Goal: Transaction & Acquisition: Purchase product/service

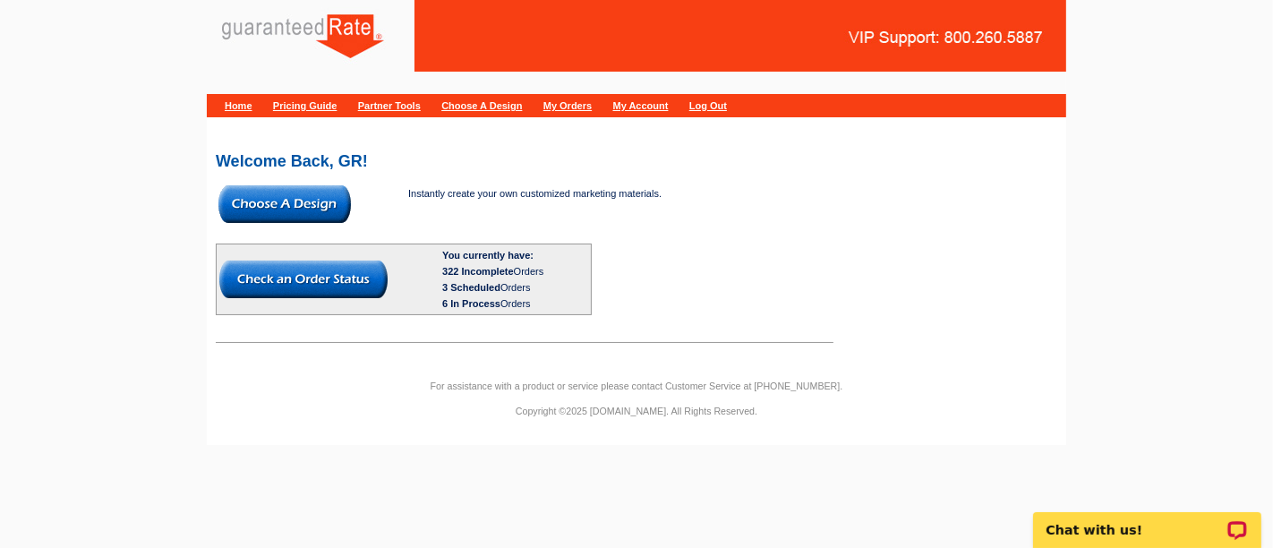
click at [252, 212] on img at bounding box center [284, 204] width 133 height 38
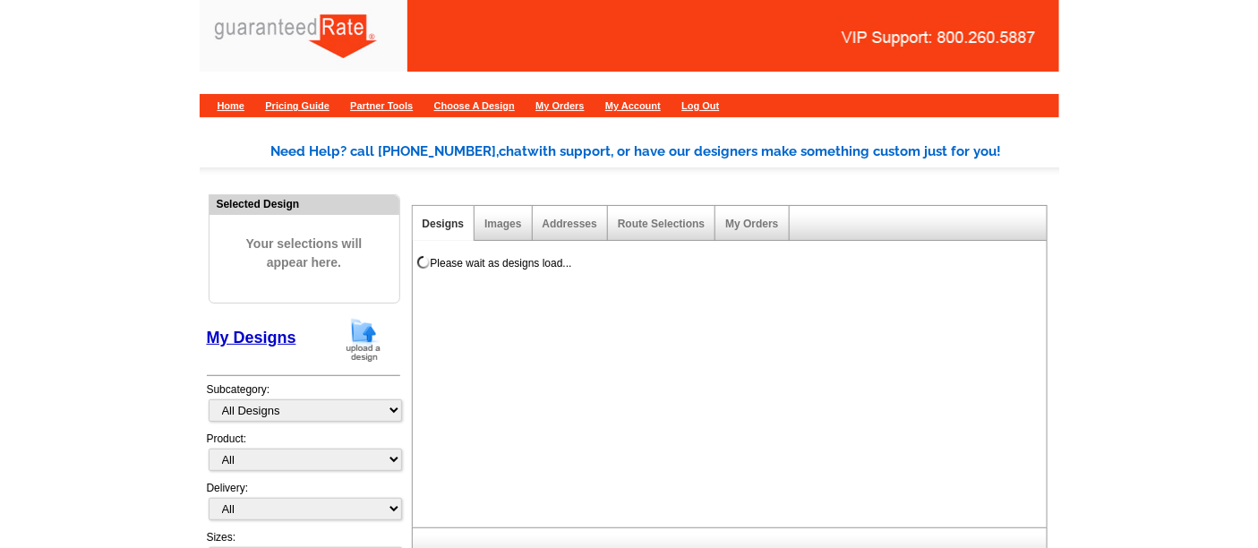
click at [356, 338] on img at bounding box center [363, 340] width 47 height 46
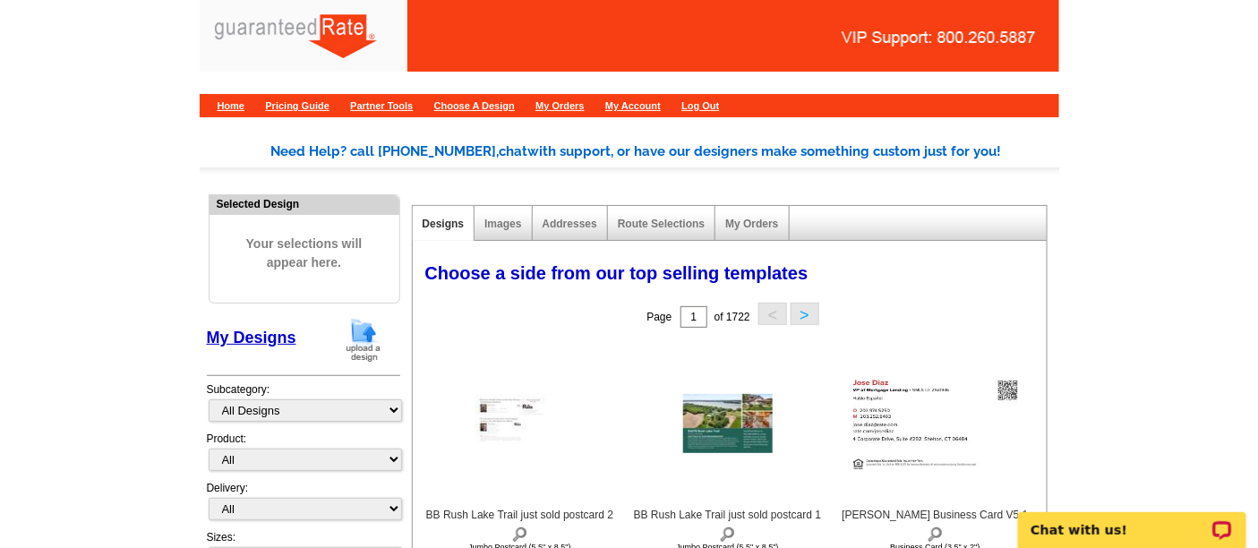
click at [359, 337] on img at bounding box center [363, 340] width 47 height 46
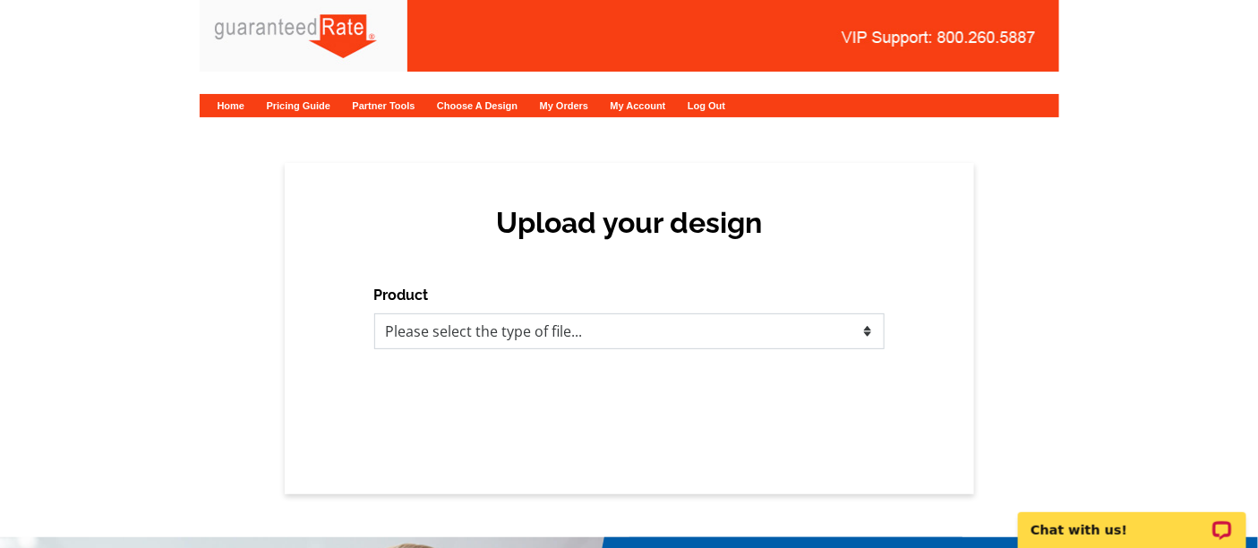
click at [484, 335] on select "Please select the type of file... Postcards Calendars Business Cards Letters an…" at bounding box center [629, 331] width 510 height 36
select select "3"
click at [374, 313] on select "Please select the type of file... Postcards Calendars Business Cards Letters an…" at bounding box center [629, 331] width 510 height 36
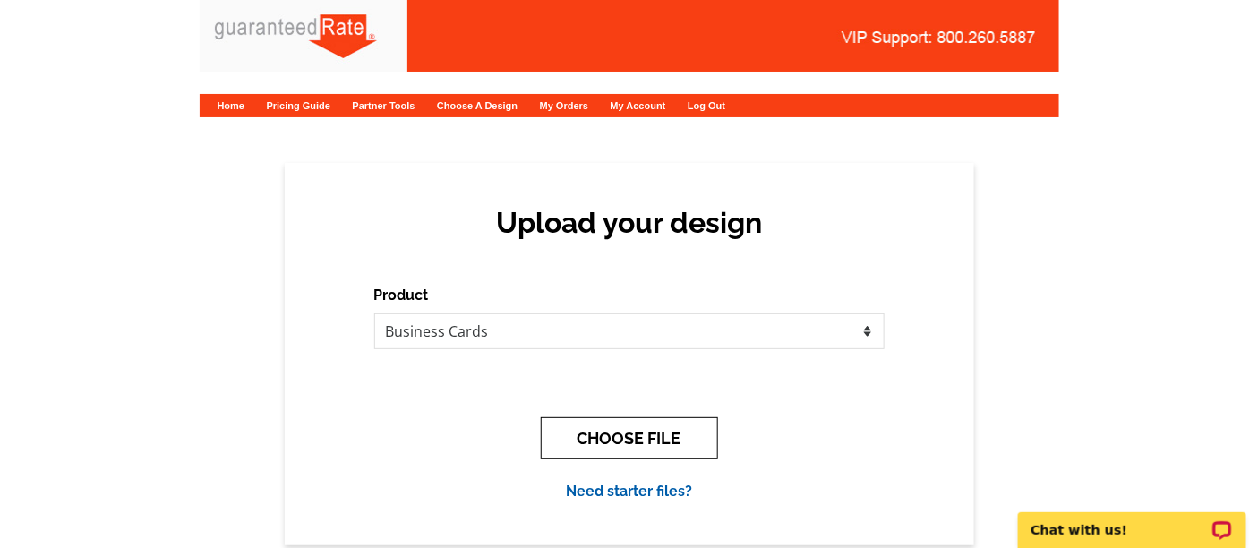
click at [598, 441] on button "CHOOSE FILE" at bounding box center [629, 438] width 177 height 42
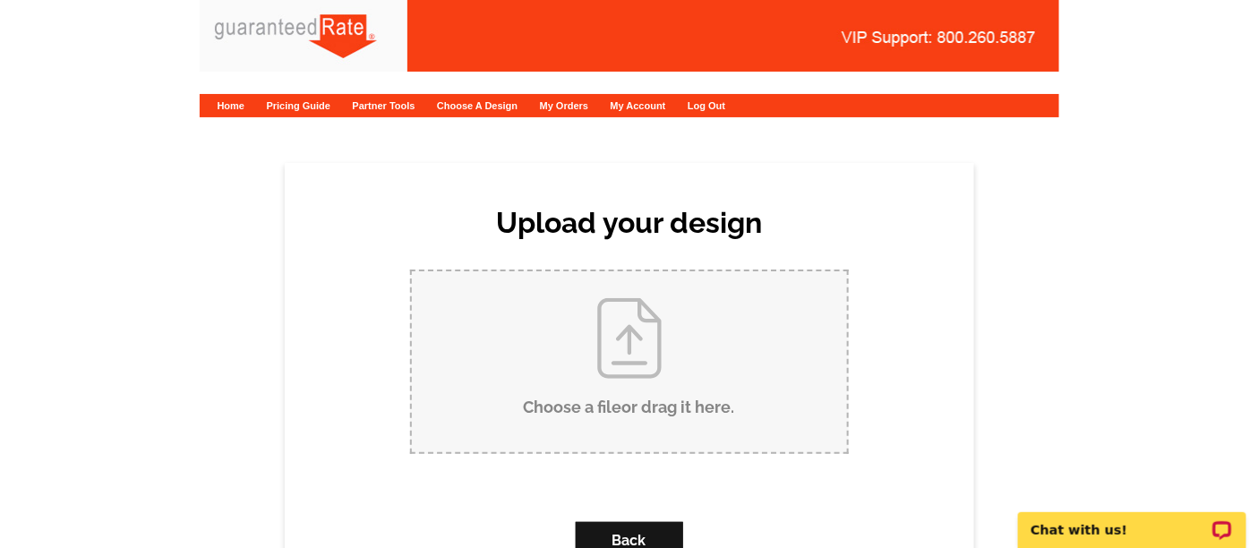
click at [629, 360] on input "Choose a file or drag it here ." at bounding box center [629, 361] width 435 height 181
type input "C:\fakepath\Josh Westmark Business Card Proof (1).pdf"
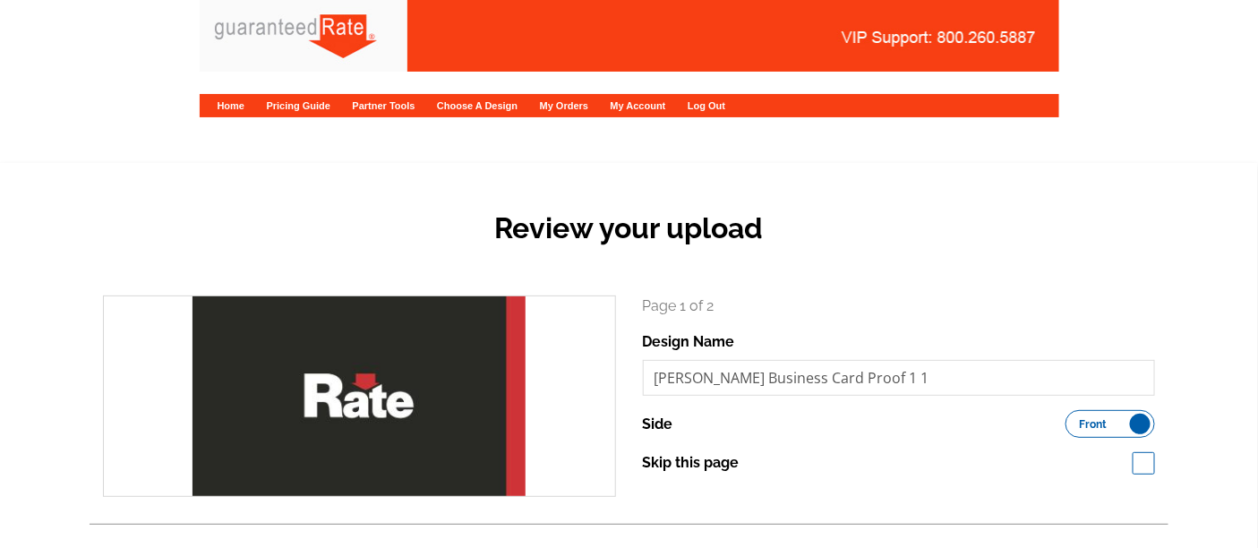
scroll to position [295, 0]
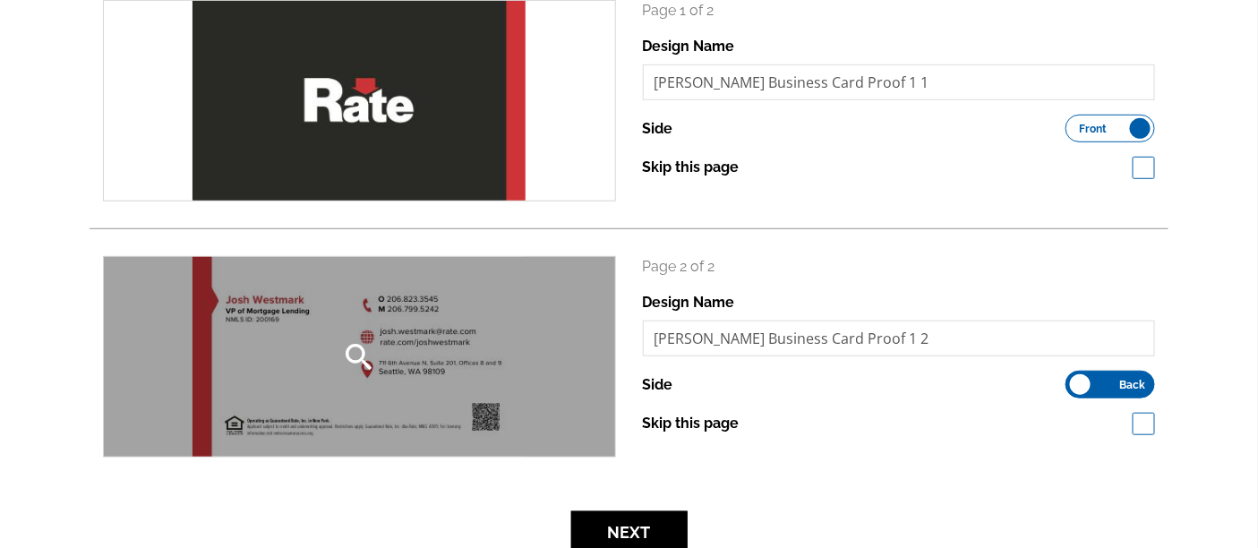
click at [429, 375] on div "search" at bounding box center [359, 357] width 511 height 200
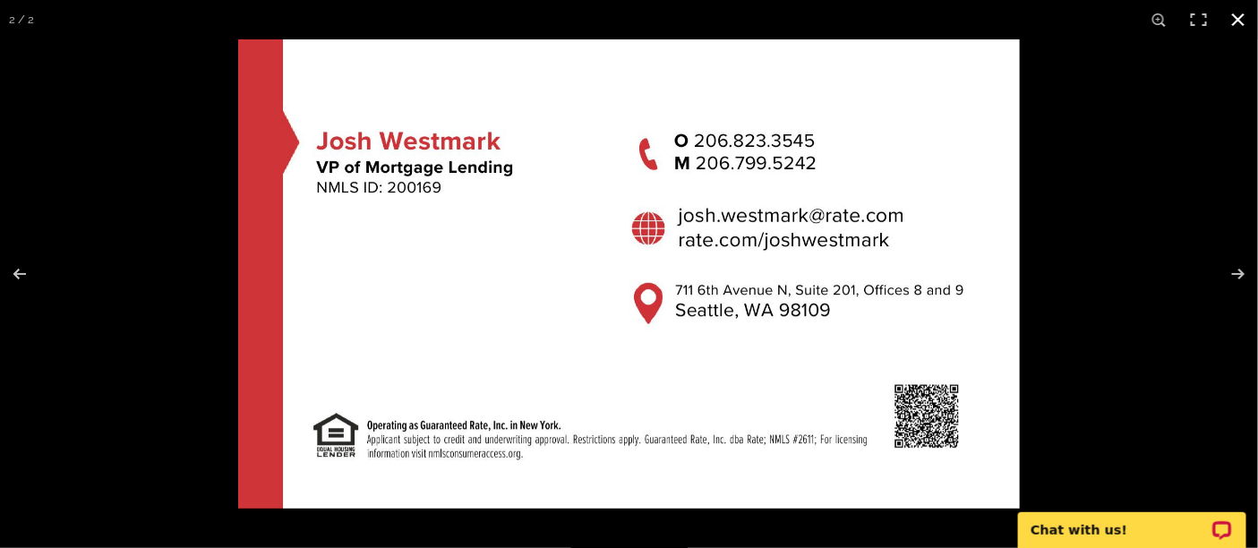
click at [1239, 19] on button at bounding box center [1238, 19] width 39 height 39
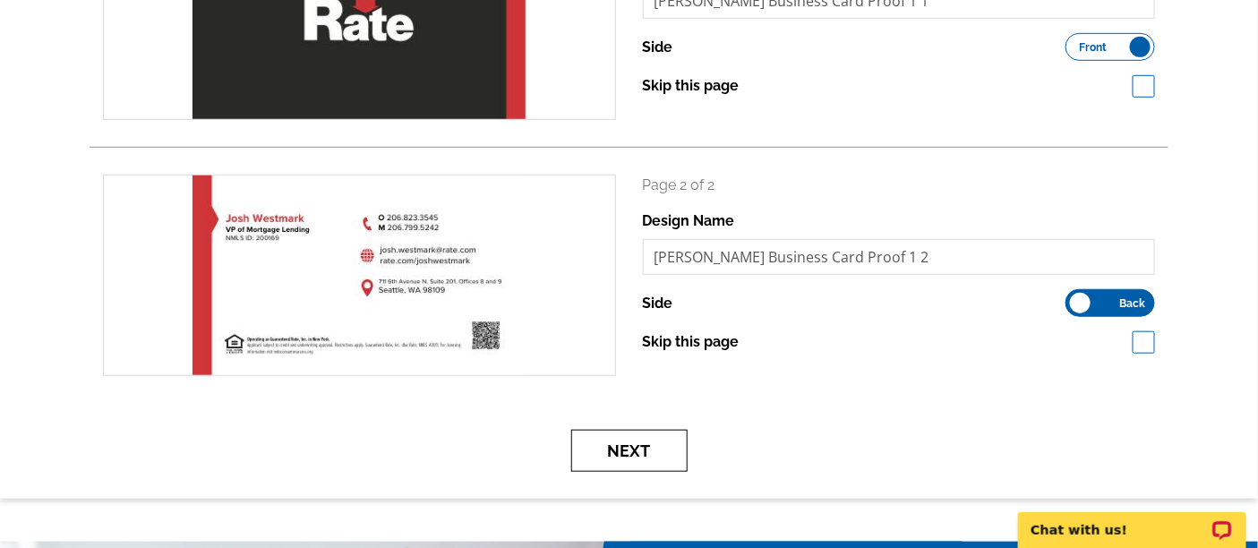
scroll to position [378, 0]
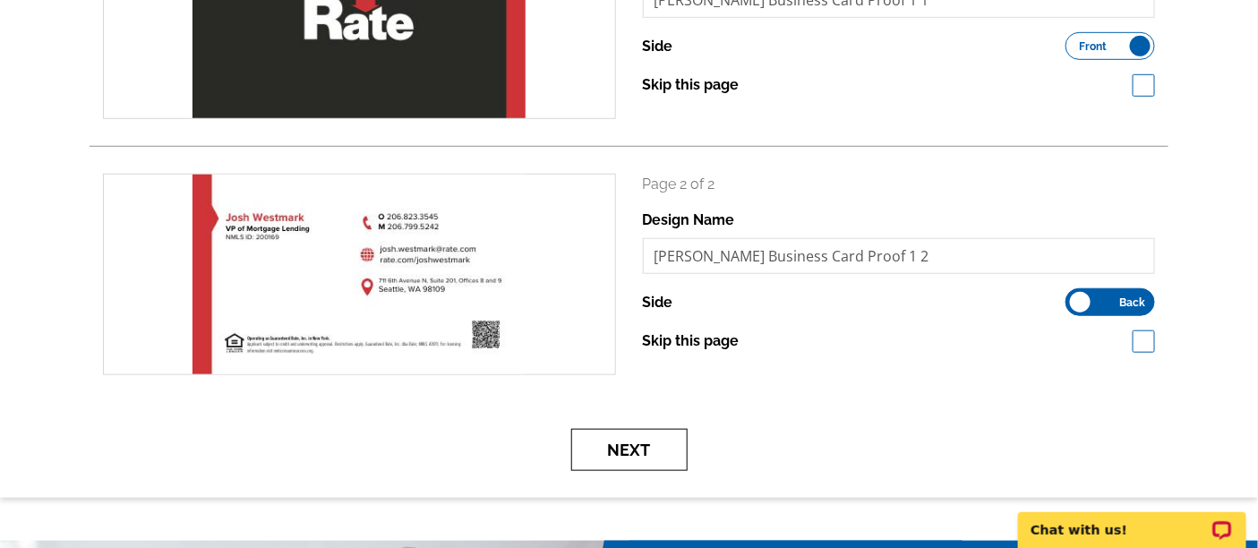
click at [628, 463] on button "Next" at bounding box center [629, 450] width 116 height 42
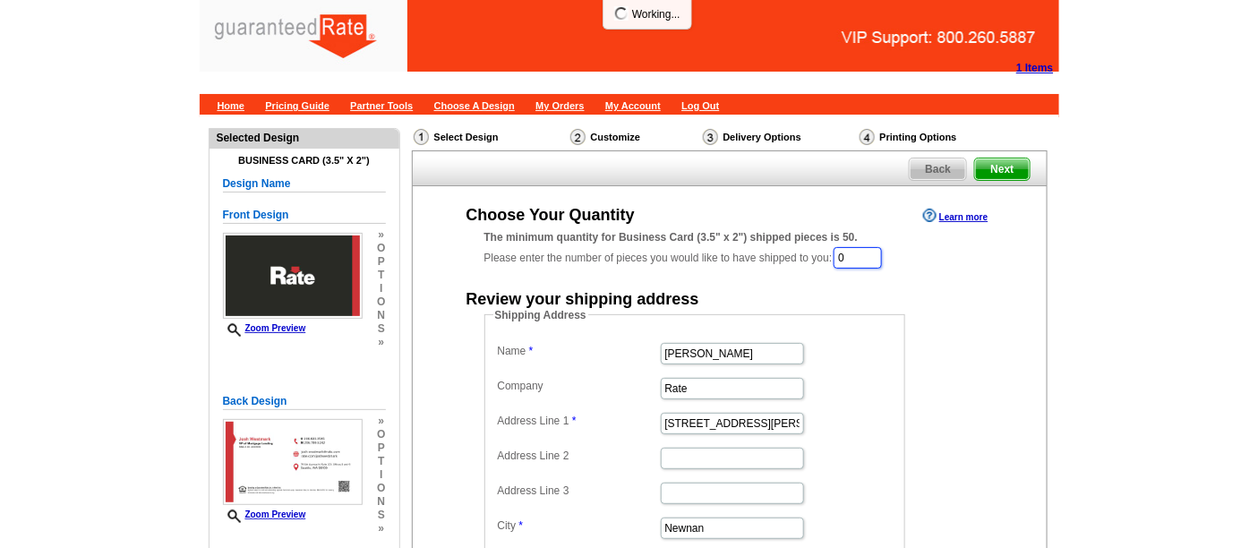
click at [869, 254] on input "0" at bounding box center [858, 257] width 48 height 21
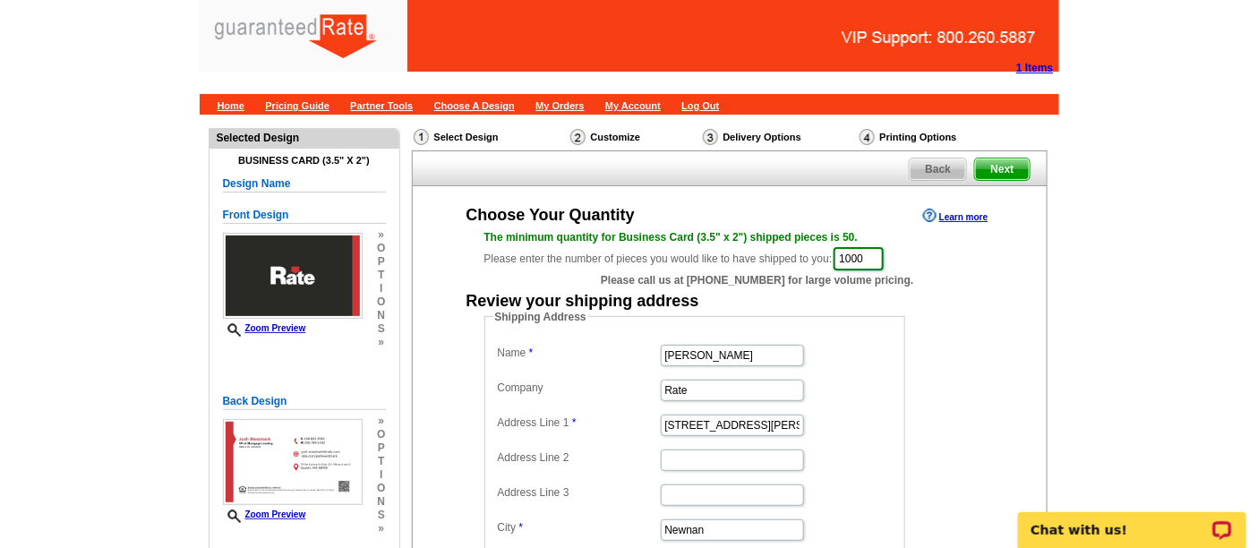
type input "1000"
click at [811, 349] on dd "Marisa Jarkezian" at bounding box center [694, 354] width 403 height 28
drag, startPoint x: 763, startPoint y: 355, endPoint x: 592, endPoint y: 324, distance: 173.9
click at [592, 324] on fieldset "Shipping Address Name Marisa Jarkezian Company Rate Address Line 1 34 Blake Rid…" at bounding box center [694, 472] width 421 height 326
type input "Josh Westmark"
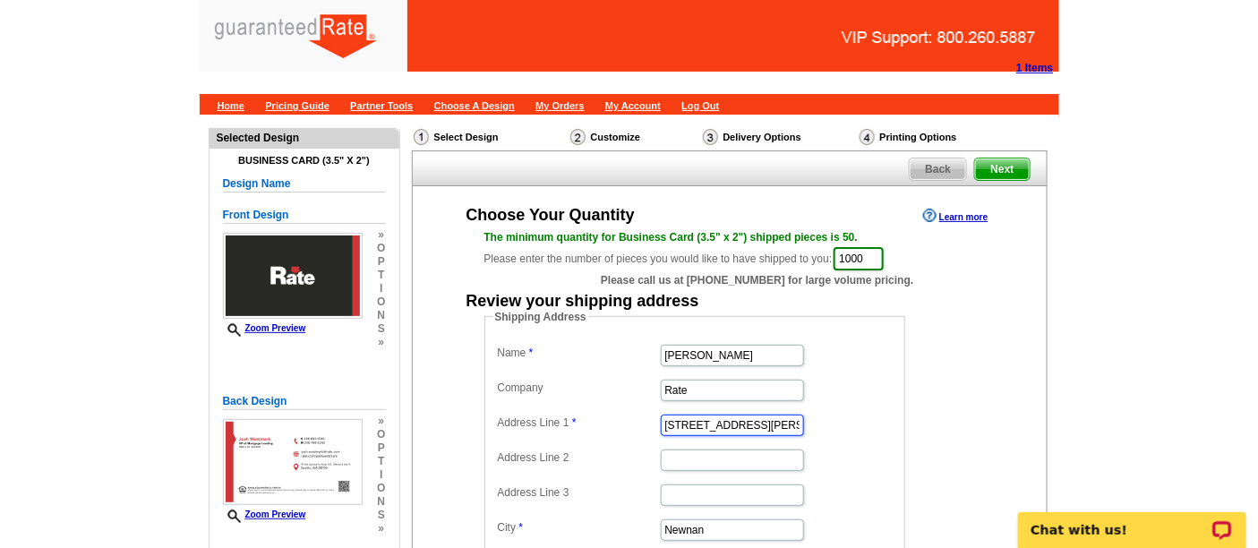
drag, startPoint x: 744, startPoint y: 419, endPoint x: 613, endPoint y: 433, distance: 131.5
click at [613, 433] on dd "34 Blake Ridge" at bounding box center [694, 424] width 403 height 28
paste input "4111 S 223rd Unit 101"
drag, startPoint x: 771, startPoint y: 426, endPoint x: 732, endPoint y: 422, distance: 39.7
click at [732, 422] on input "4111 S 223rd Unit 101" at bounding box center [732, 425] width 143 height 21
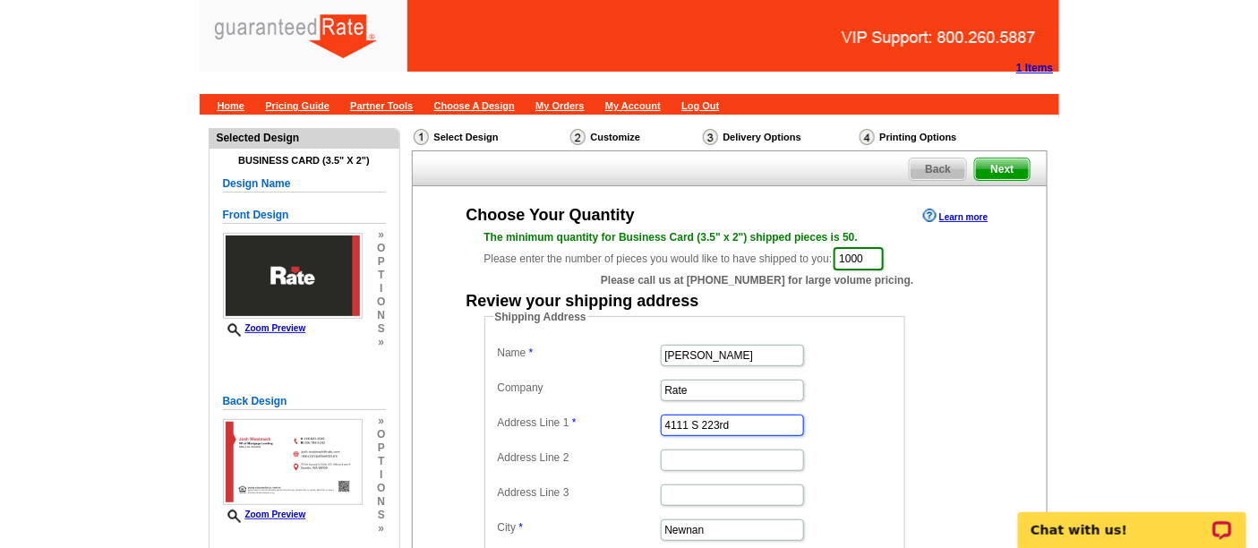
type input "4111 S 223rd"
click at [692, 451] on input "Address Line 2" at bounding box center [732, 459] width 143 height 21
paste input "Unit 101"
type input "Unit 101"
click at [919, 510] on dd "Shipping Address Name Josh Westmark Company Rate Address Line 1 4111 S 223rd Ad…" at bounding box center [722, 472] width 476 height 326
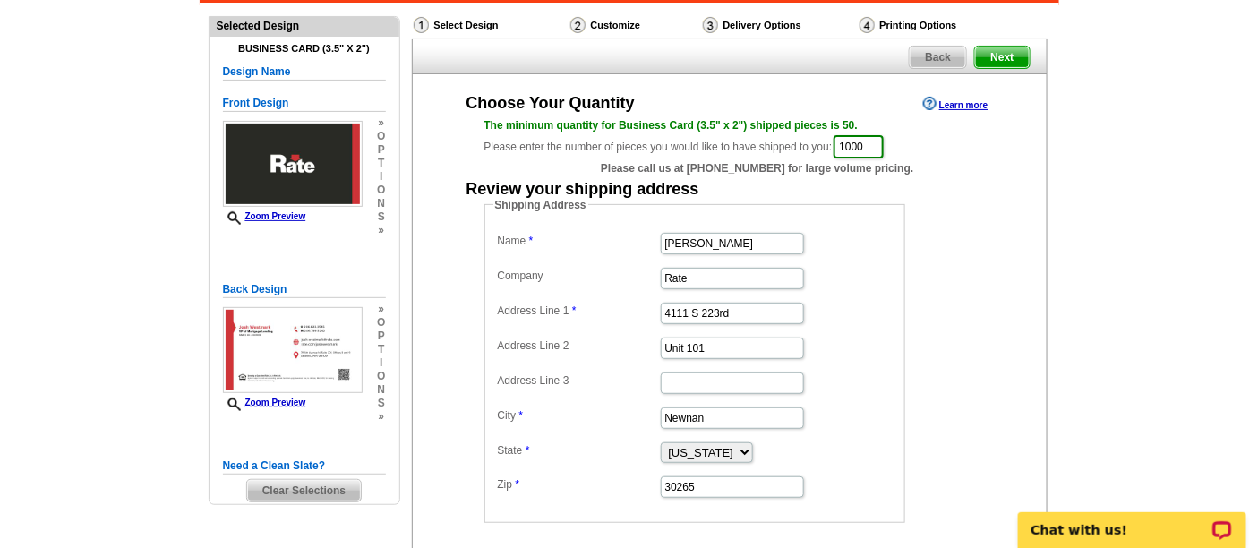
scroll to position [113, 0]
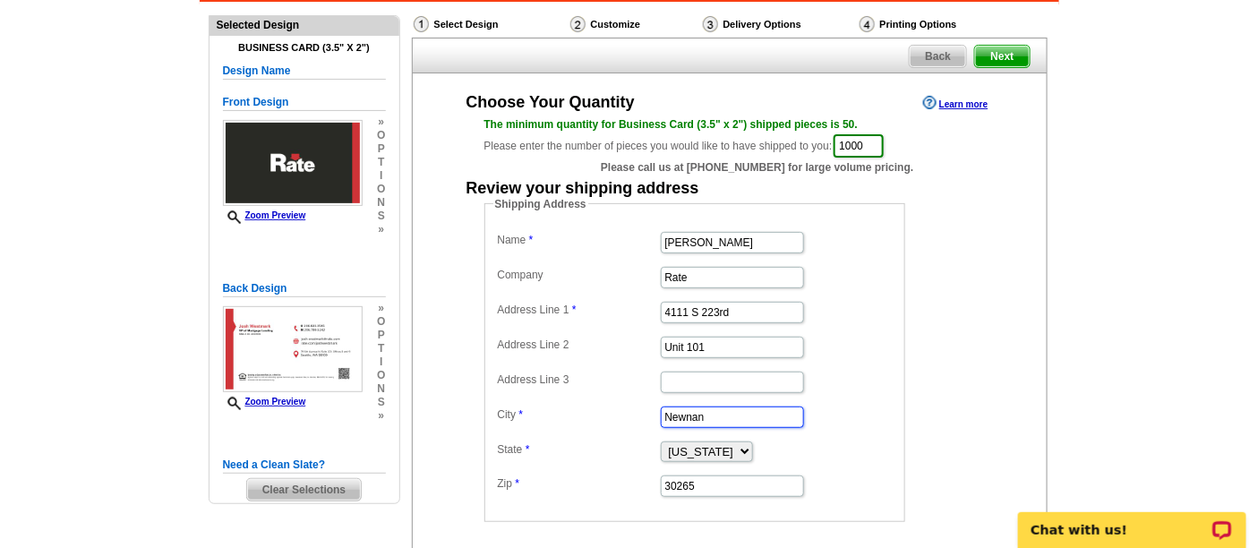
drag, startPoint x: 726, startPoint y: 418, endPoint x: 638, endPoint y: 412, distance: 88.9
click at [638, 412] on dl "Name Josh Westmark Company Rate Address Line 1 4111 S 223rd Address Line 2 Unit…" at bounding box center [694, 362] width 403 height 271
type input "Kent"
click at [697, 489] on input "30265" at bounding box center [732, 485] width 143 height 21
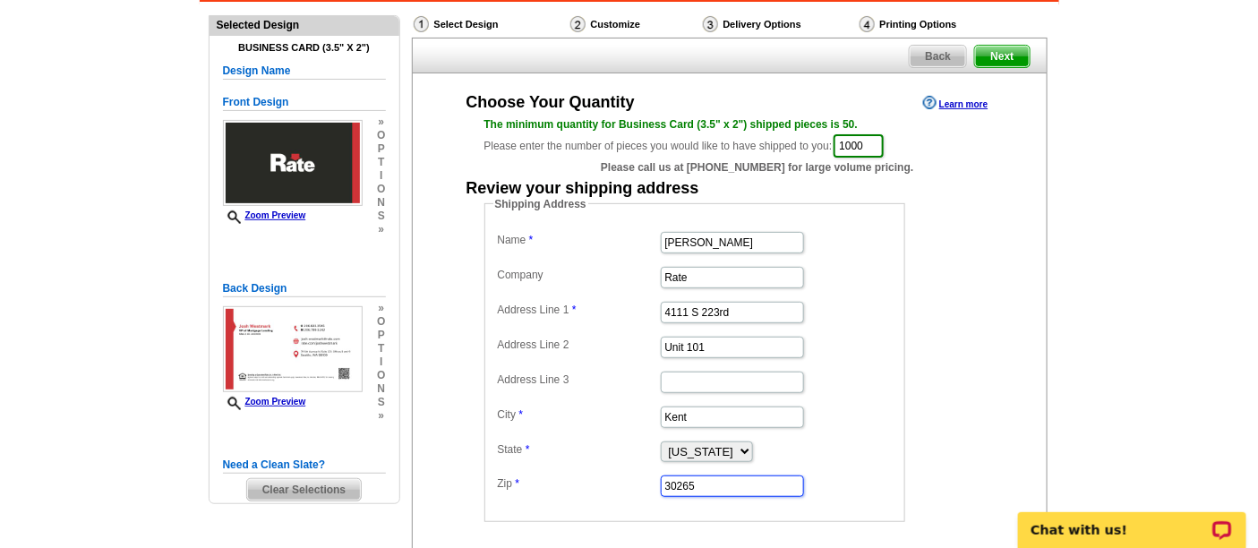
paste input "98032"
type input "98032"
click at [692, 451] on select "Alabama Alaska Arizona Arkansas California Colorado Connecticut District of Col…" at bounding box center [707, 451] width 92 height 21
select select "WA"
click at [661, 441] on select "Alabama Alaska Arizona Arkansas California Colorado Connecticut District of Col…" at bounding box center [707, 451] width 92 height 21
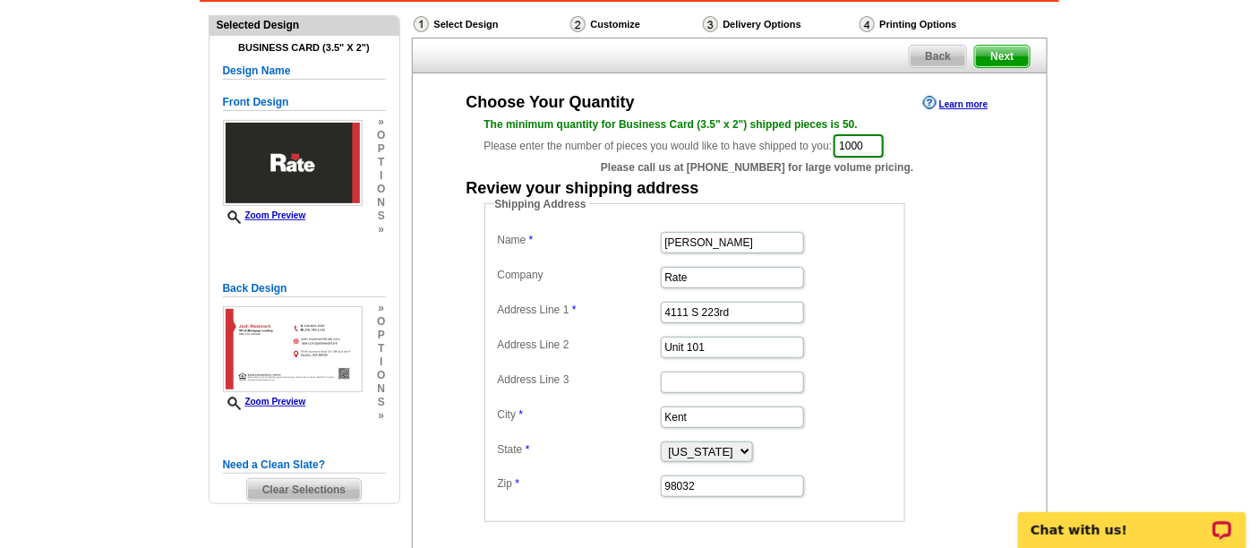
click at [879, 392] on dl "Name Josh Westmark Company Rate Address Line 1 4111 S 223rd Address Line 2 Unit…" at bounding box center [694, 362] width 403 height 271
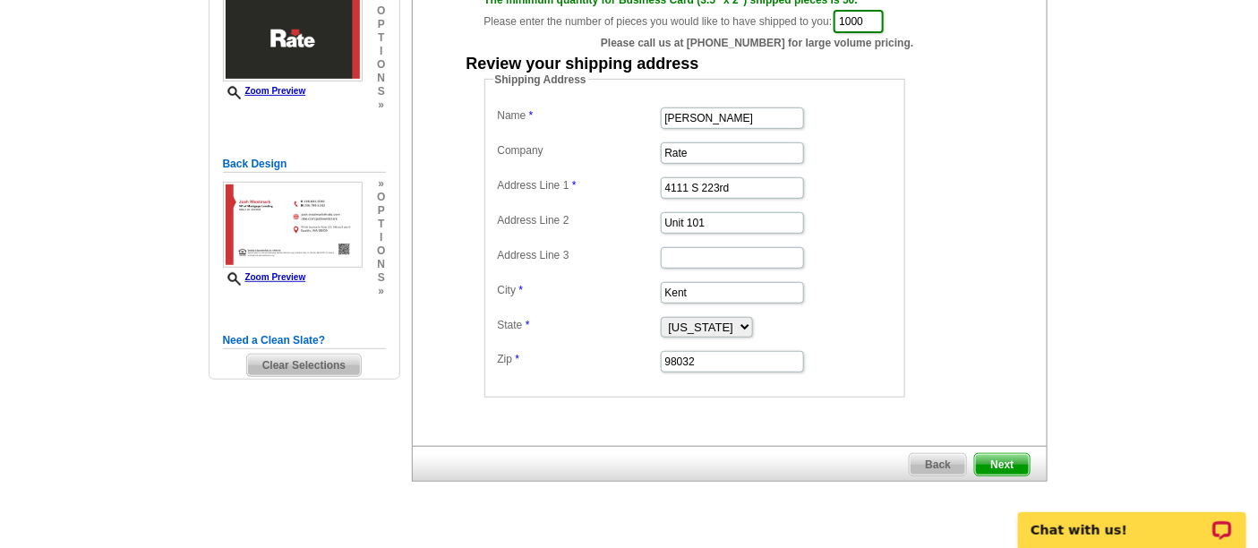
scroll to position [267, 0]
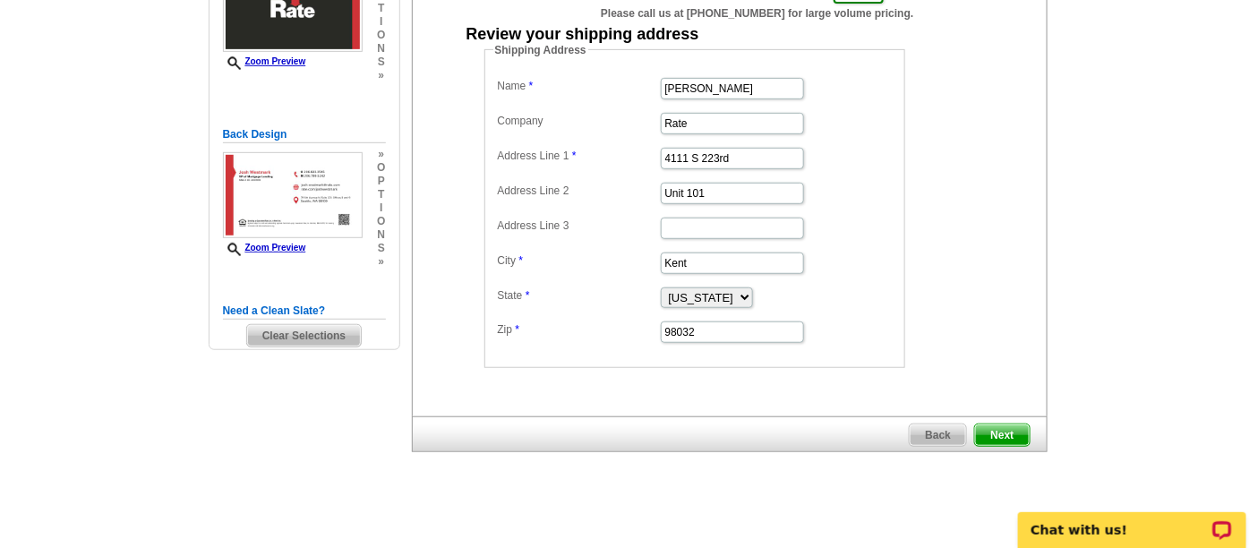
click at [1007, 424] on span "Next" at bounding box center [1002, 434] width 54 height 21
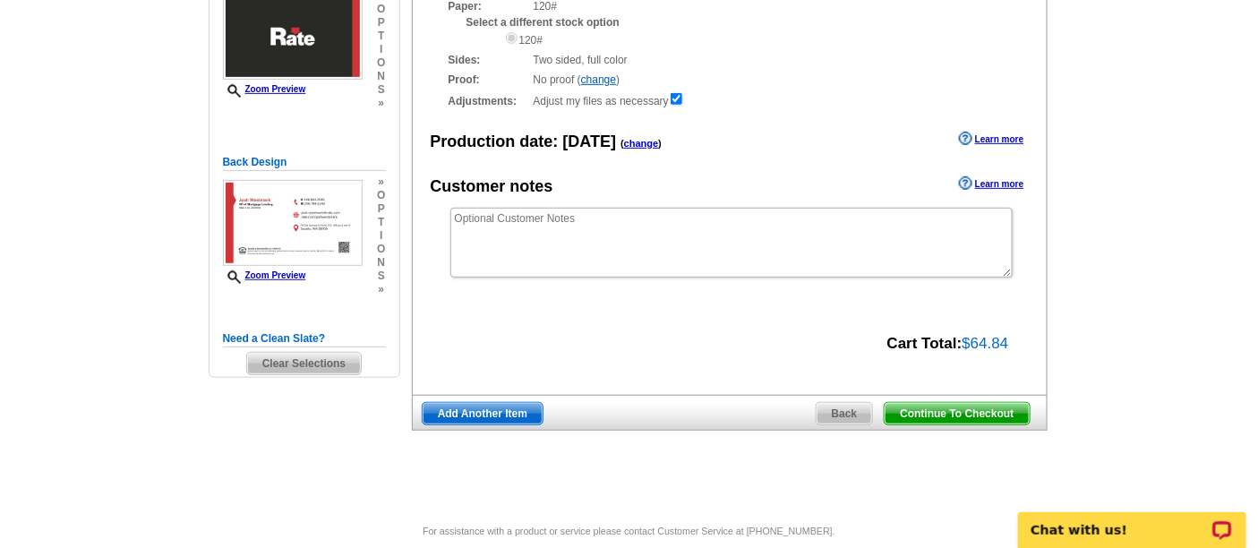
scroll to position [242, 0]
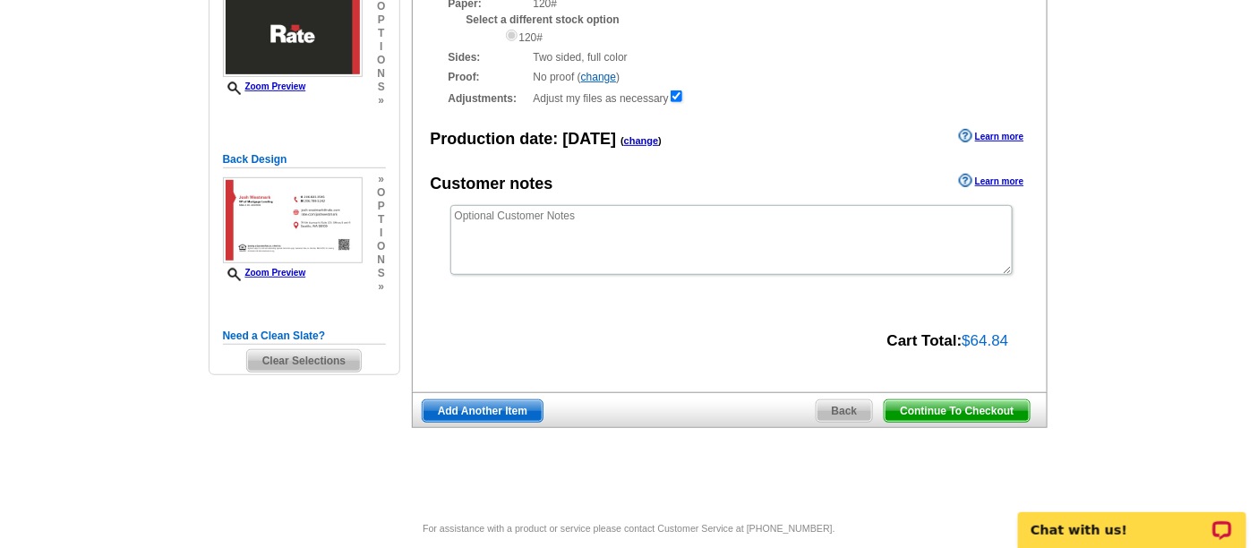
click at [998, 409] on span "Continue To Checkout" at bounding box center [957, 410] width 144 height 21
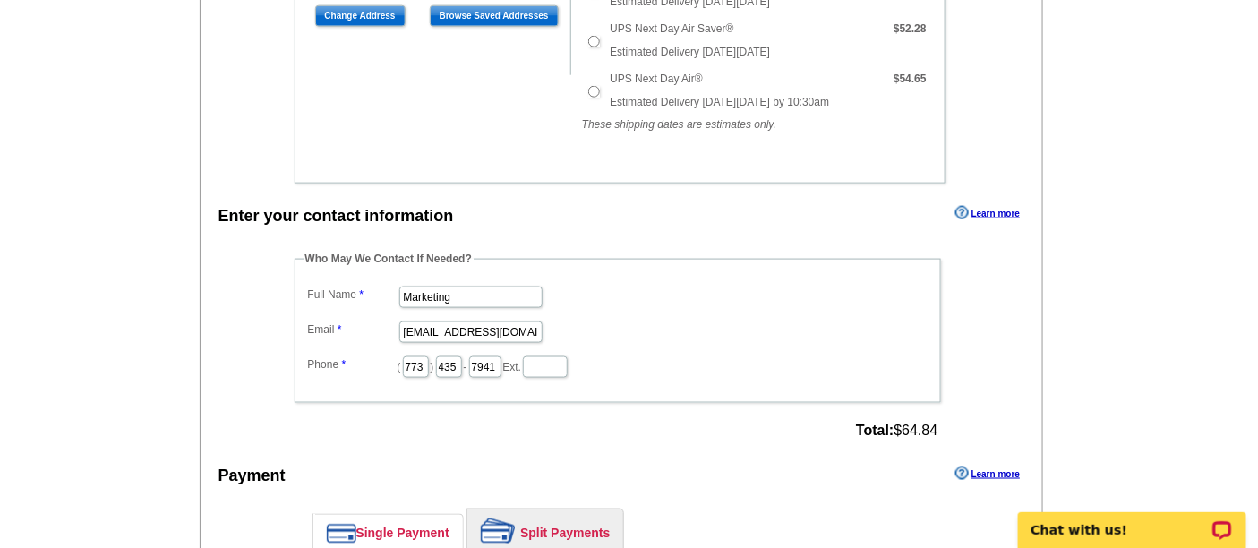
scroll to position [677, 0]
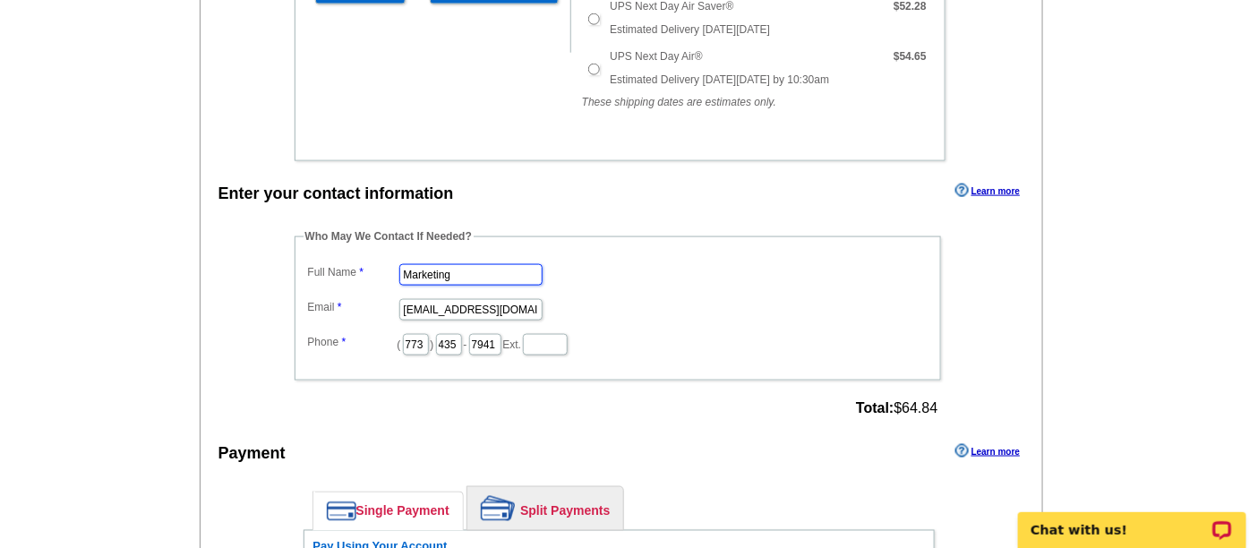
click at [481, 268] on input "Marketing" at bounding box center [470, 274] width 143 height 21
type input "[PERSON_NAME]"
click at [456, 305] on input "[EMAIL_ADDRESS][DOMAIN_NAME]" at bounding box center [470, 309] width 143 height 21
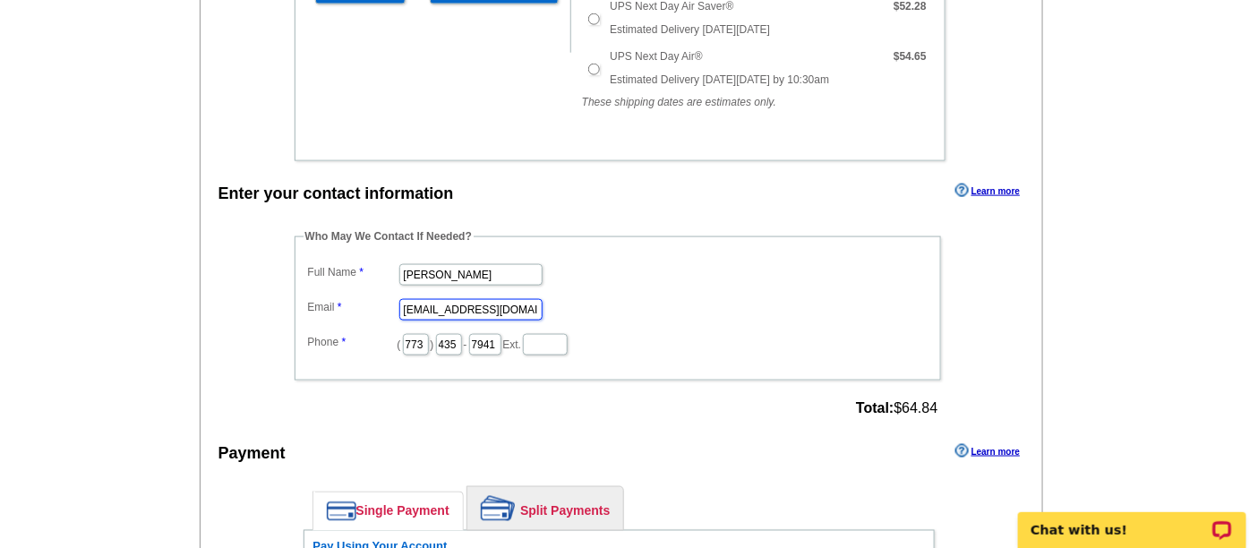
scroll to position [0, 0]
click at [456, 305] on input "[EMAIL_ADDRESS][DOMAIN_NAME]" at bounding box center [470, 309] width 143 height 21
type input "[EMAIL_ADDRESS][PERSON_NAME][DOMAIN_NAME]"
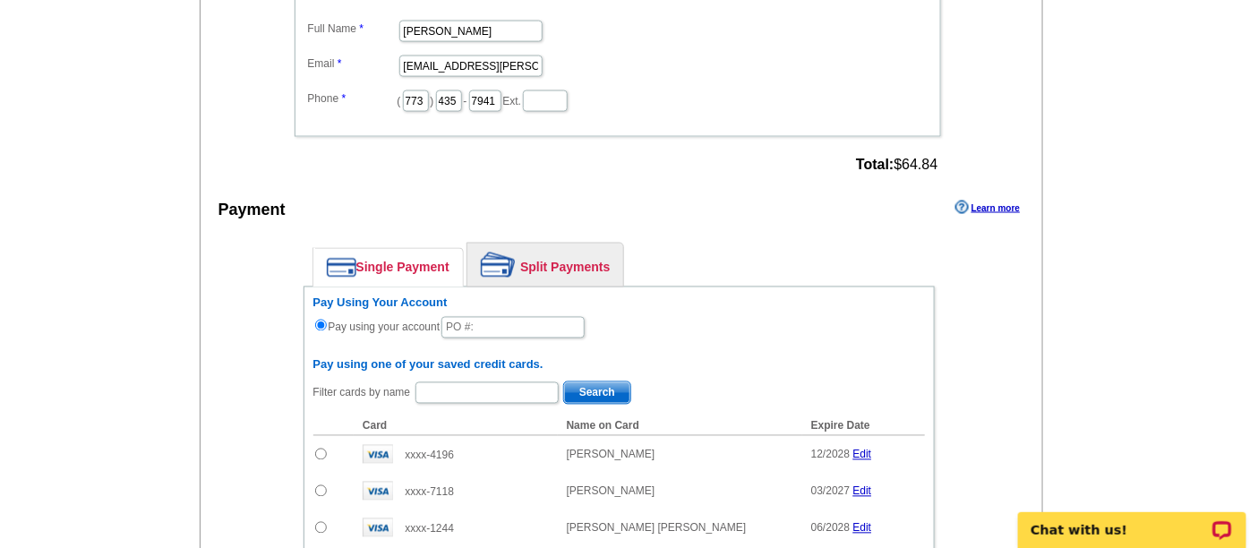
scroll to position [923, 0]
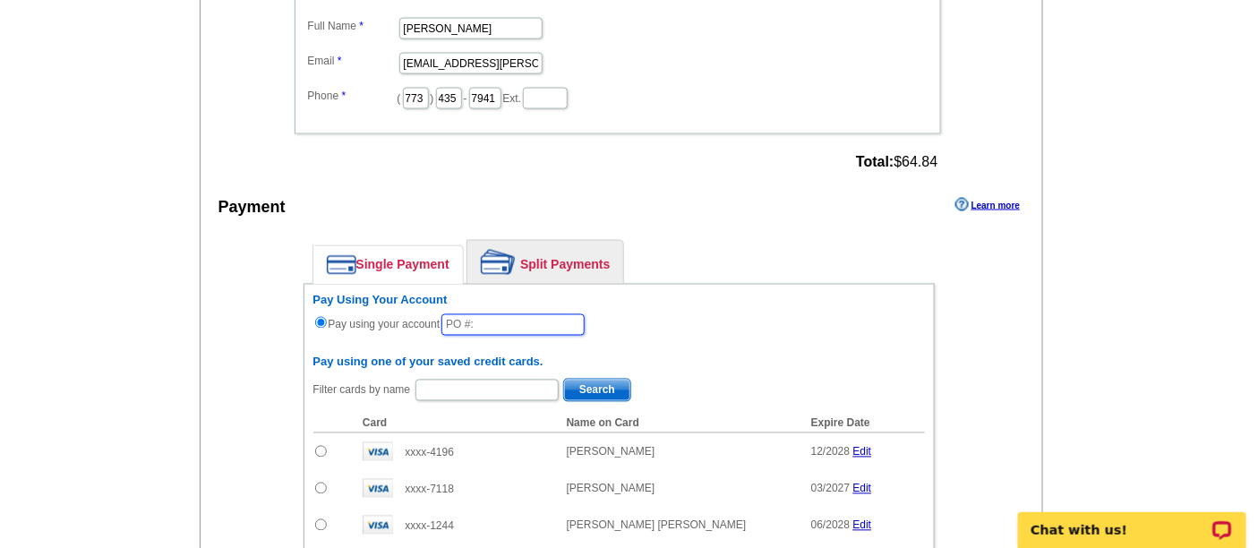
click at [503, 317] on input "text" at bounding box center [512, 324] width 143 height 21
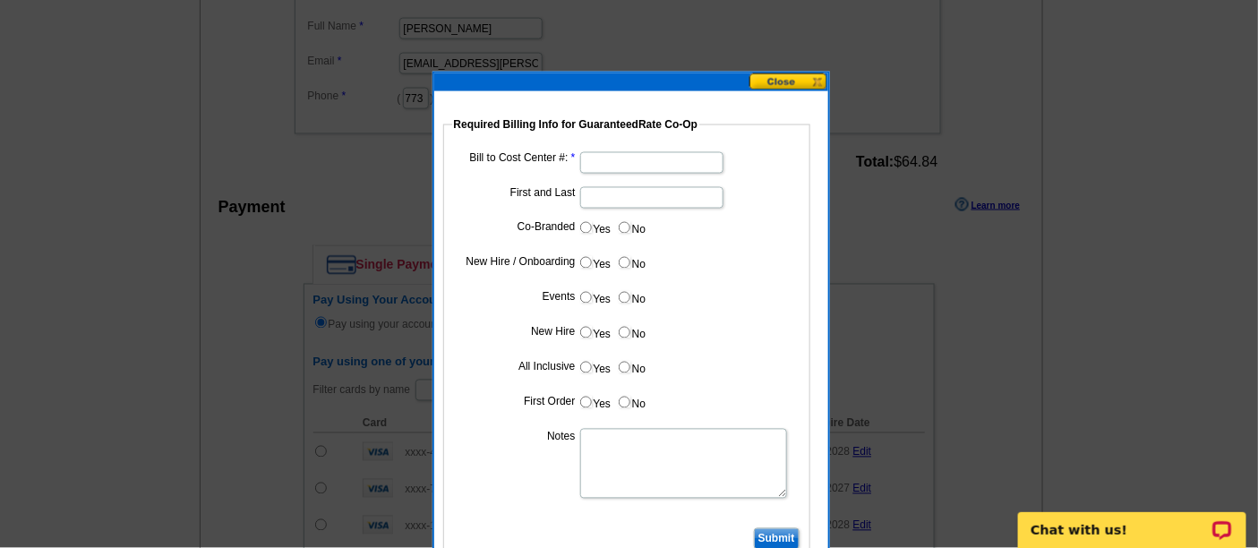
type input "82725_1103_AA"
click at [639, 163] on input "Bill to Cost Center #:" at bounding box center [651, 162] width 143 height 21
type input "1054"
click at [625, 192] on input "First and Last" at bounding box center [651, 197] width 143 height 21
type input "[PERSON_NAME]"
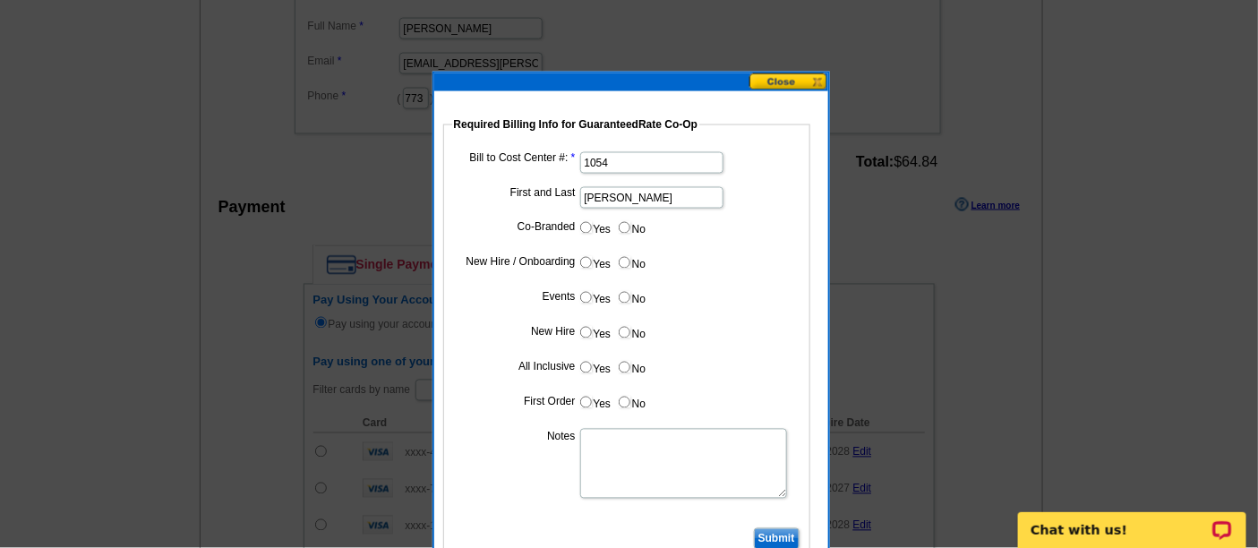
click at [620, 227] on input "No" at bounding box center [625, 228] width 12 height 12
radio input "true"
click at [583, 259] on input "Yes" at bounding box center [586, 263] width 12 height 12
radio input "true"
click at [626, 296] on input "No" at bounding box center [625, 298] width 12 height 12
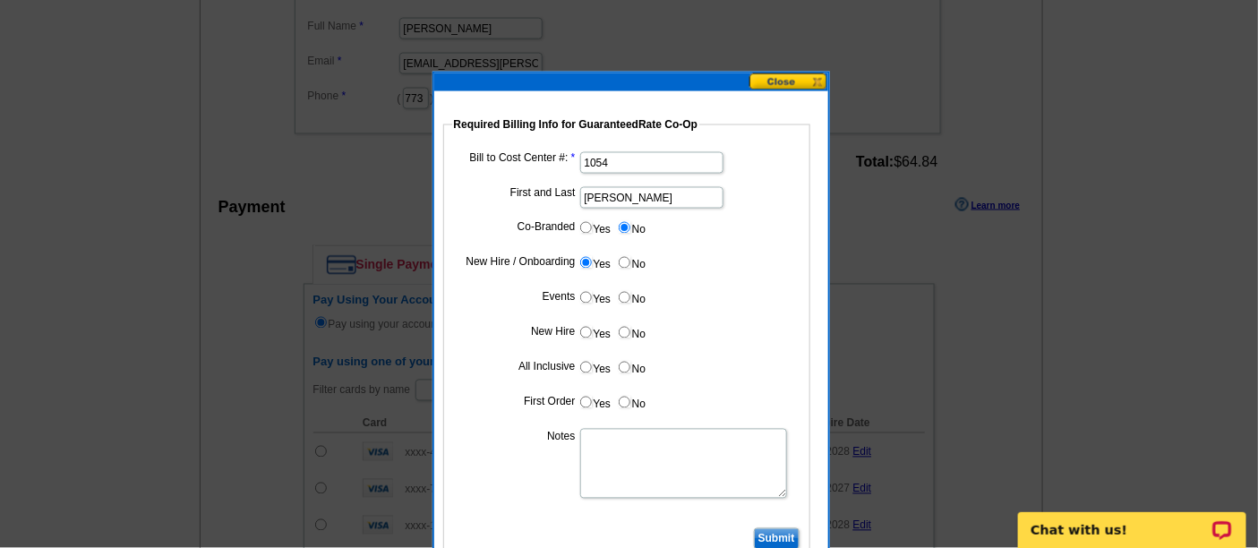
radio input "true"
click at [580, 329] on input "Yes" at bounding box center [586, 333] width 12 height 12
radio input "true"
click at [619, 365] on input "No" at bounding box center [625, 368] width 12 height 12
radio input "true"
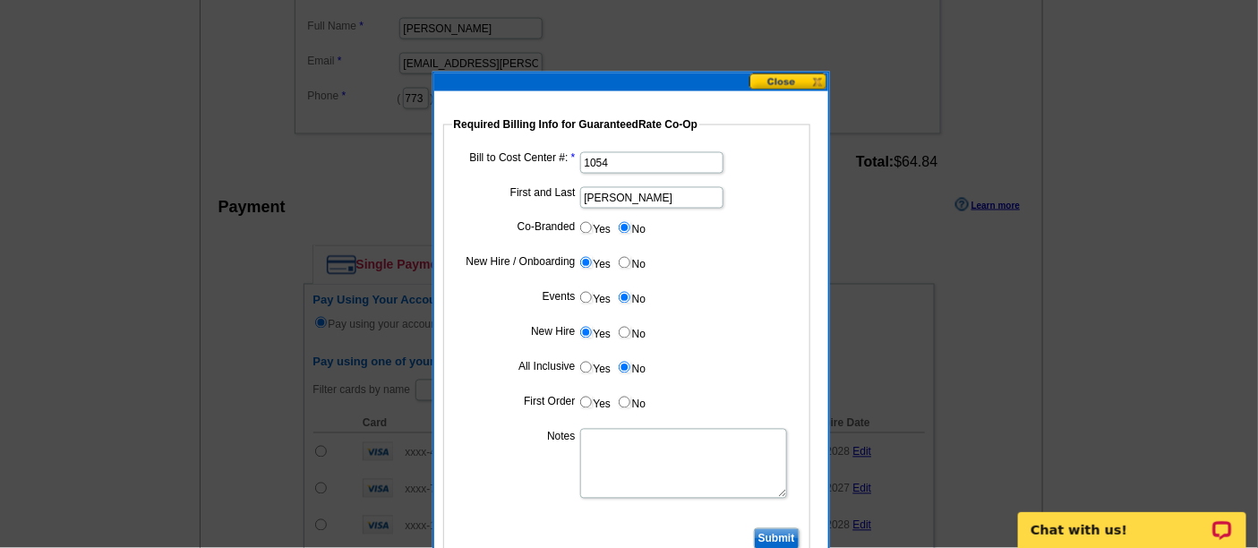
click at [580, 398] on input "Yes" at bounding box center [586, 403] width 12 height 12
radio input "true"
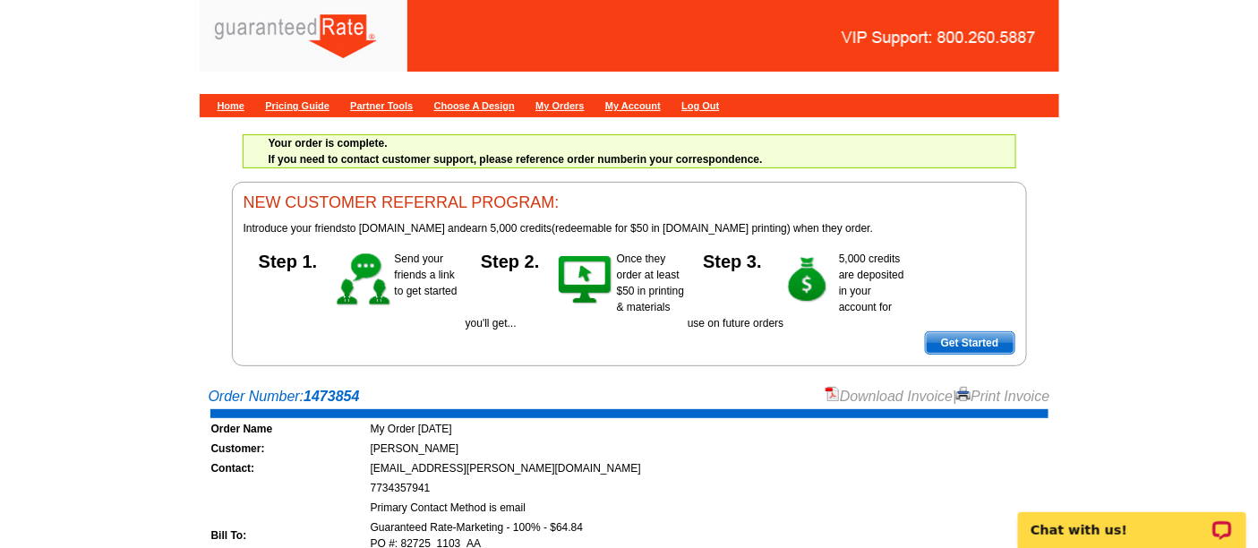
click at [846, 397] on link "Download Invoice" at bounding box center [889, 396] width 127 height 15
